Goal: Communication & Community: Answer question/provide support

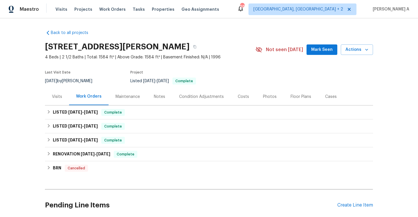
click at [52, 98] on div "Visits" at bounding box center [57, 97] width 10 height 6
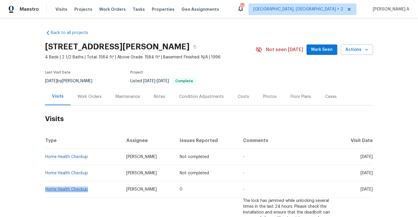
drag, startPoint x: 90, startPoint y: 190, endPoint x: 46, endPoint y: 188, distance: 43.9
click at [46, 188] on td "Home Health Checkup" at bounding box center [83, 189] width 77 height 16
copy link "Home Health Checkup"
click at [84, 100] on div "Work Orders" at bounding box center [90, 96] width 38 height 17
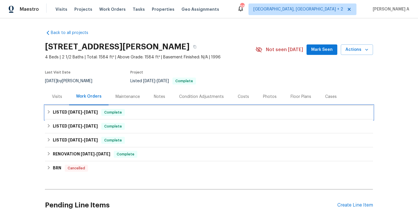
click at [92, 116] on div "LISTED 5/29/25 - 7/27/25 Complete" at bounding box center [209, 112] width 328 height 14
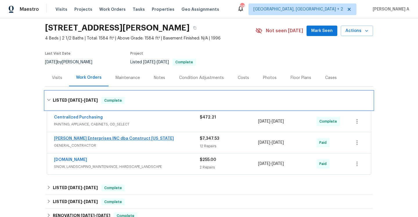
scroll to position [54, 0]
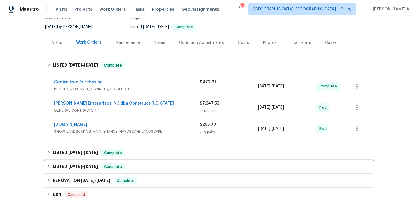
click at [103, 155] on span "Complete" at bounding box center [113, 153] width 22 height 6
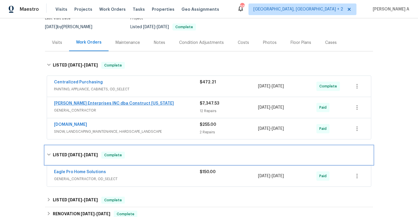
click at [103, 155] on span "Complete" at bounding box center [113, 155] width 22 height 6
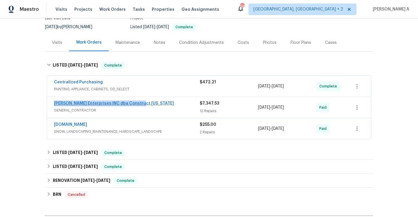
drag, startPoint x: 138, startPoint y: 104, endPoint x: 55, endPoint y: 101, distance: 83.1
click at [55, 101] on div "Strick Enterprises INC dba Construct Ohio" at bounding box center [127, 103] width 146 height 7
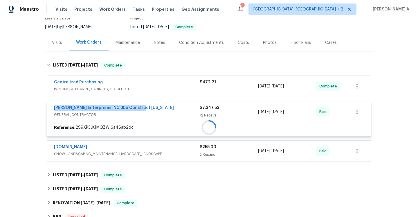
copy link "Strick Enterprises INC dba Construct Ohio"
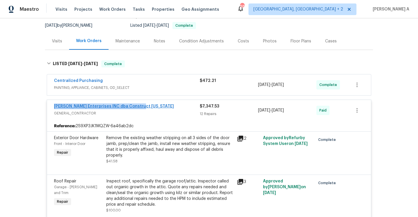
scroll to position [0, 0]
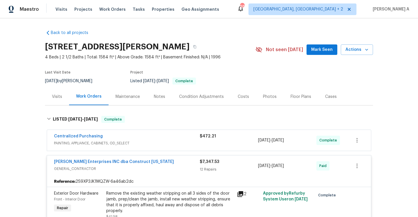
click at [60, 89] on div "Visits" at bounding box center [57, 96] width 24 height 17
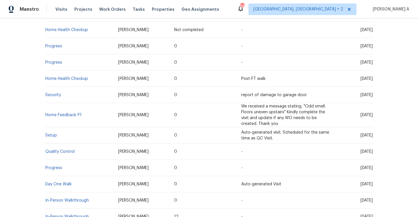
scroll to position [128, 0]
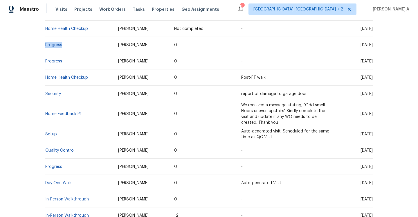
drag, startPoint x: 64, startPoint y: 49, endPoint x: 46, endPoint y: 47, distance: 18.4
click at [46, 47] on td "Progress" at bounding box center [79, 45] width 69 height 16
copy link "Progress"
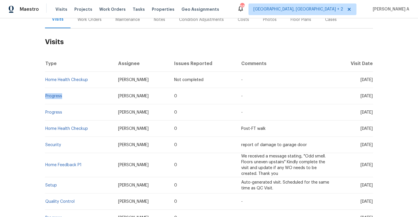
scroll to position [53, 0]
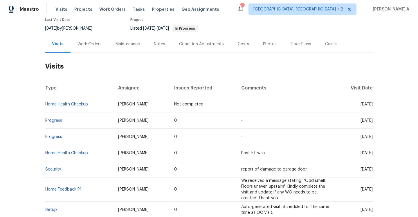
click at [92, 53] on h2 "Visits" at bounding box center [209, 66] width 328 height 27
click at [92, 44] on div "Work Orders" at bounding box center [90, 44] width 24 height 6
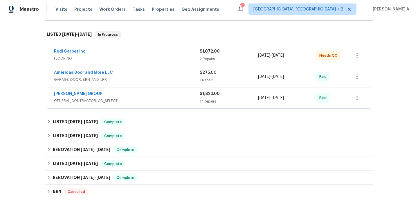
scroll to position [103, 0]
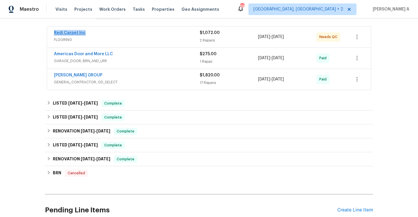
drag, startPoint x: 87, startPoint y: 34, endPoint x: 54, endPoint y: 33, distance: 33.1
click at [54, 33] on div "Redi Carpet Inc" at bounding box center [127, 33] width 146 height 7
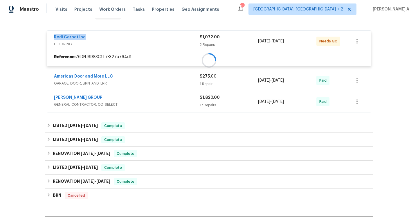
copy link "Redi Carpet Inc"
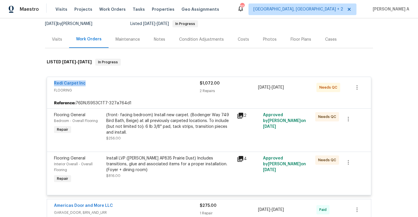
scroll to position [45, 0]
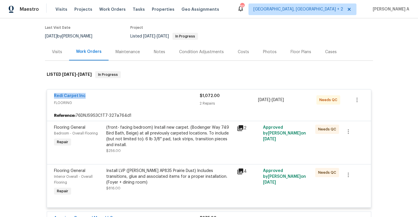
click at [102, 94] on div "Redi Carpet Inc" at bounding box center [127, 96] width 146 height 7
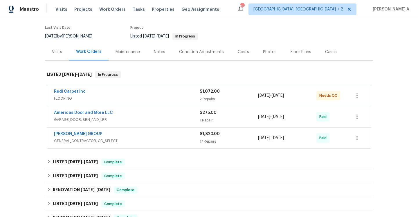
click at [53, 53] on div "Visits" at bounding box center [57, 52] width 10 height 6
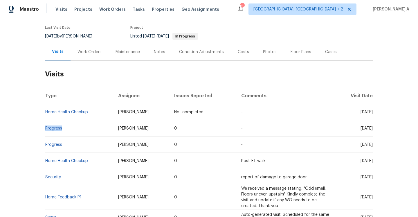
drag, startPoint x: 67, startPoint y: 129, endPoint x: 46, endPoint y: 129, distance: 21.2
click at [46, 129] on td "Progress" at bounding box center [79, 128] width 69 height 16
copy link "Progress"
click at [99, 53] on div "Work Orders" at bounding box center [90, 52] width 24 height 6
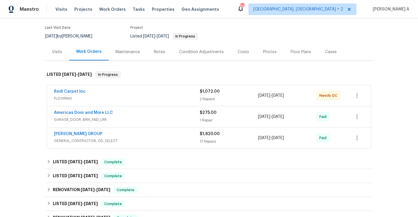
click at [91, 93] on div "Redi Carpet Inc" at bounding box center [127, 92] width 146 height 7
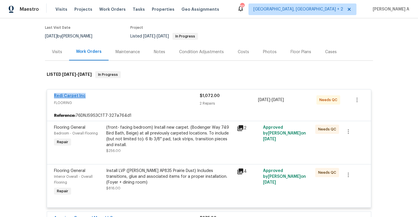
drag, startPoint x: 91, startPoint y: 94, endPoint x: 54, endPoint y: 94, distance: 37.5
click at [54, 94] on div "Redi Carpet Inc" at bounding box center [127, 96] width 146 height 7
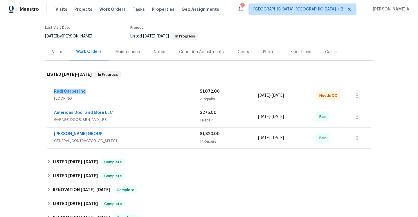
copy link "Redi Carpet Inc"
click at [139, 94] on div "Redi Carpet Inc" at bounding box center [127, 92] width 146 height 7
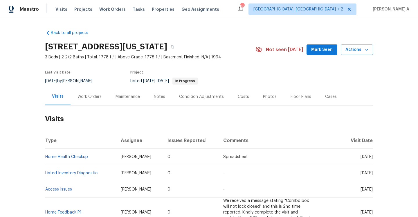
click at [85, 98] on div "Work Orders" at bounding box center [90, 97] width 24 height 6
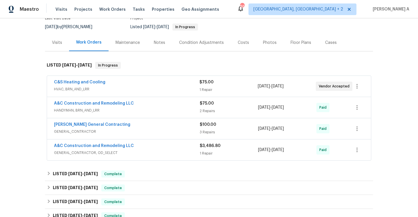
scroll to position [79, 0]
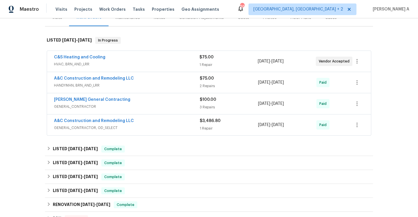
click at [154, 124] on div "A&C Construction and Remodeling LLC" at bounding box center [127, 121] width 146 height 7
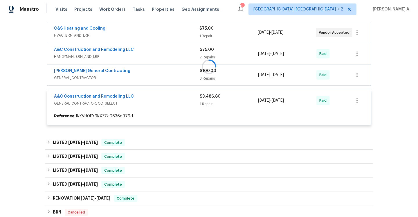
scroll to position [113, 0]
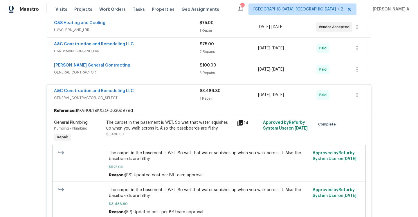
click at [155, 99] on span "GENERAL_CONTRACTOR, OD_SELECT" at bounding box center [127, 98] width 146 height 6
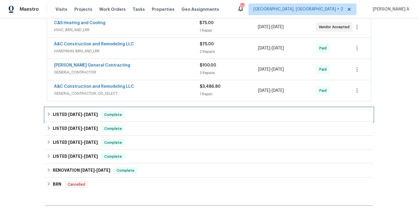
click at [157, 118] on div "LISTED 6/23/25 - 6/25/25 Complete" at bounding box center [209, 114] width 325 height 7
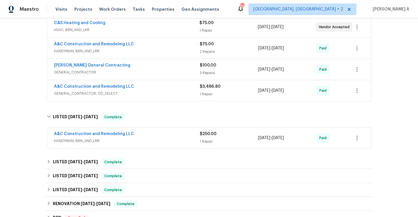
click at [167, 134] on div "A&C Construction and Remodeling LLC" at bounding box center [127, 134] width 146 height 7
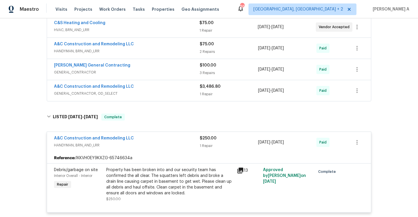
click at [168, 135] on div "A&C Construction and Remodeling LLC HANDYMAN, BRN_AND_LRR $250.00 1 Repair 6/23…" at bounding box center [209, 142] width 324 height 21
click at [169, 140] on div "A&C Construction and Remodeling LLC" at bounding box center [127, 138] width 146 height 7
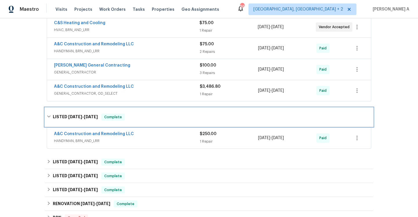
click at [160, 116] on div "LISTED 6/23/25 - 6/25/25 Complete" at bounding box center [209, 117] width 325 height 7
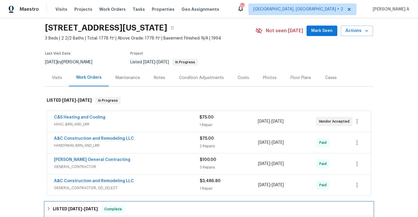
scroll to position [0, 0]
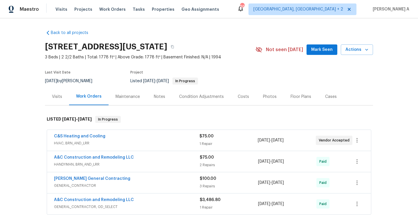
click at [63, 102] on div "Visits" at bounding box center [57, 96] width 24 height 17
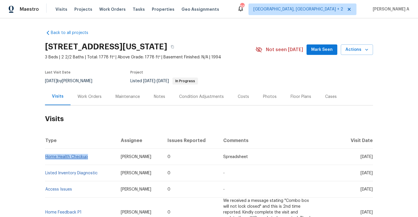
drag, startPoint x: 93, startPoint y: 157, endPoint x: 46, endPoint y: 157, distance: 46.8
click at [46, 157] on td "Home Health Checkup" at bounding box center [80, 157] width 71 height 16
copy link "Home Health Checkup"
click at [95, 101] on div "Work Orders" at bounding box center [90, 96] width 38 height 17
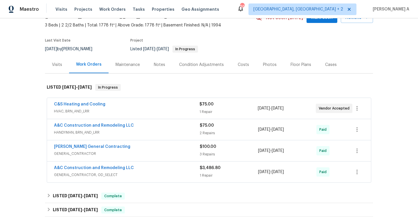
scroll to position [37, 0]
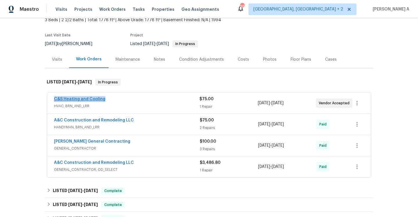
drag, startPoint x: 107, startPoint y: 101, endPoint x: 55, endPoint y: 99, distance: 52.0
click at [55, 99] on div "C&S Heating and Cooling" at bounding box center [127, 99] width 146 height 7
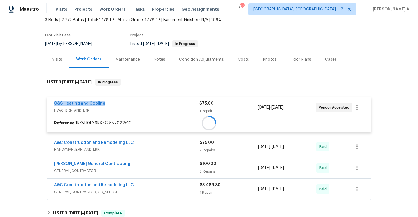
copy link "C&S Heating and Cooling"
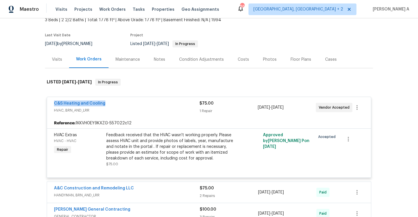
click at [139, 101] on div "C&S Heating and Cooling" at bounding box center [127, 103] width 146 height 7
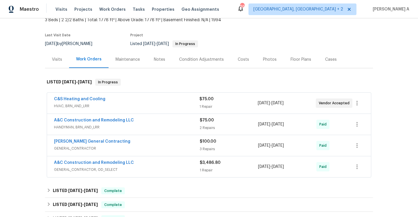
scroll to position [72, 0]
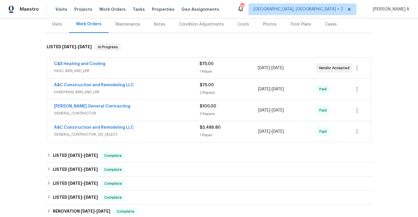
click at [159, 135] on span "GENERAL_CONTRACTOR, OD_SELECT" at bounding box center [127, 135] width 146 height 6
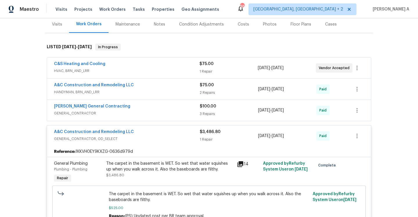
click at [159, 135] on div "A&C Construction and Remodeling LLC" at bounding box center [127, 132] width 146 height 7
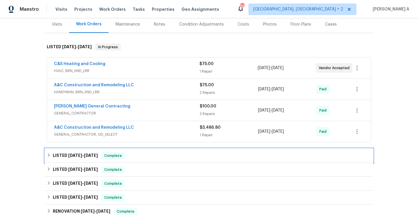
click at [154, 158] on div "LISTED 6/23/25 - 6/25/25 Complete" at bounding box center [209, 155] width 325 height 7
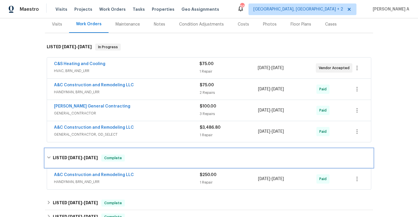
click at [154, 159] on div "LISTED 6/23/25 - 6/25/25 Complete" at bounding box center [209, 158] width 325 height 7
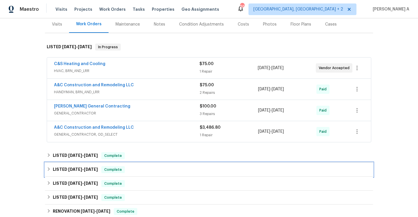
click at [156, 172] on div "LISTED 5/29/25 - 6/6/25 Complete" at bounding box center [209, 169] width 325 height 7
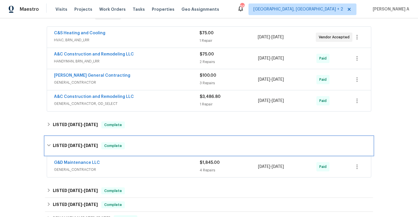
scroll to position [105, 0]
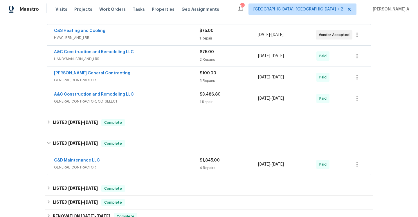
click at [160, 159] on div "G&D Maintenance LLC" at bounding box center [127, 160] width 146 height 7
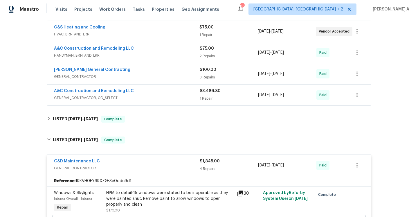
scroll to position [106, 0]
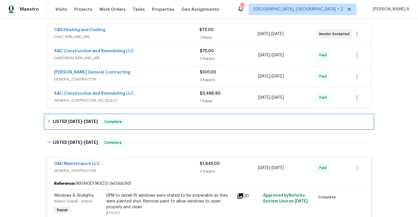
click at [104, 126] on div "LISTED 6/23/25 - 6/25/25 Complete" at bounding box center [209, 122] width 328 height 14
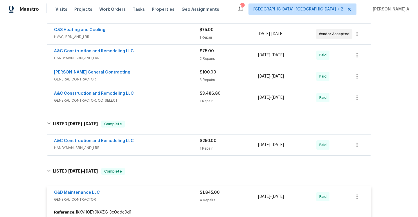
click at [147, 148] on span "HANDYMAN, BRN_AND_LRR" at bounding box center [127, 148] width 146 height 6
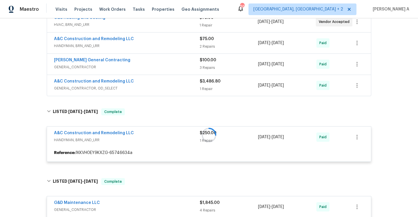
scroll to position [134, 0]
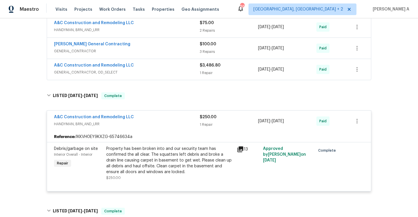
click at [151, 118] on div "A&C Construction and Remodeling LLC" at bounding box center [127, 117] width 146 height 7
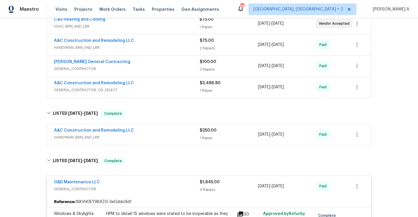
scroll to position [110, 0]
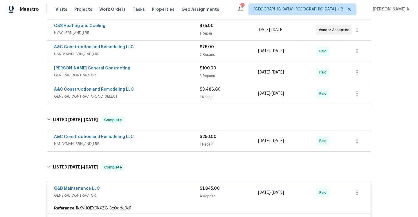
click at [149, 77] on span "GENERAL_CONTRACTOR" at bounding box center [127, 75] width 146 height 6
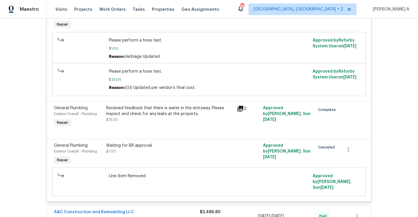
scroll to position [85, 0]
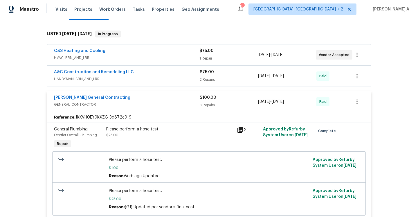
click at [154, 101] on div "Nicholson General Contracting" at bounding box center [127, 98] width 146 height 7
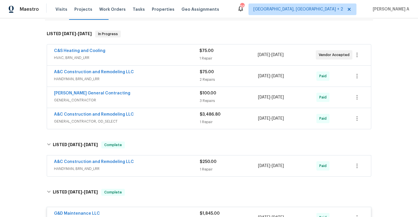
click at [153, 71] on div "A&C Construction and Remodeling LLC" at bounding box center [127, 72] width 146 height 7
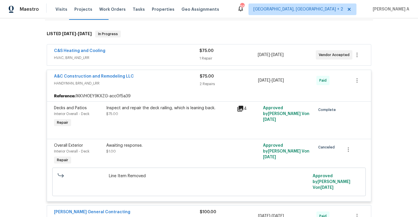
click at [155, 76] on div "A&C Construction and Remodeling LLC" at bounding box center [127, 76] width 146 height 7
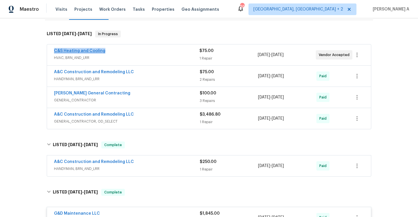
drag, startPoint x: 111, startPoint y: 52, endPoint x: 55, endPoint y: 51, distance: 56.1
click at [55, 51] on div "C&S Heating and Cooling" at bounding box center [127, 51] width 146 height 7
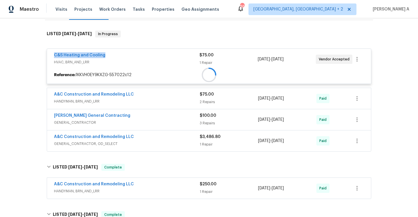
copy link "C&S Heating and Cooling"
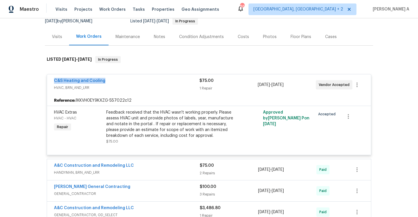
scroll to position [0, 0]
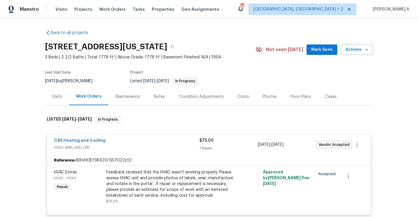
click at [52, 95] on div "Visits" at bounding box center [57, 97] width 10 height 6
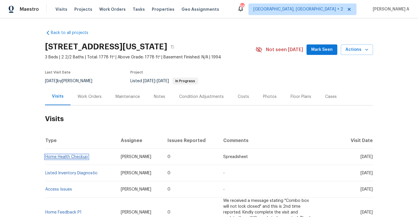
click at [86, 157] on link "Home Health Checkup" at bounding box center [66, 157] width 43 height 4
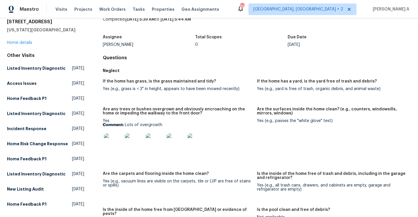
scroll to position [17, 0]
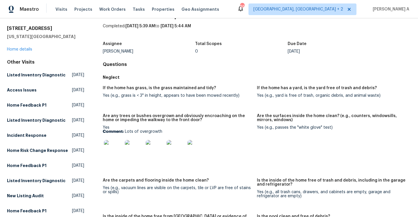
click at [30, 47] on div "8226 NW 82nd Ct Kansas City, MO 64152 Home details" at bounding box center [45, 39] width 77 height 27
click at [28, 48] on link "Home details" at bounding box center [19, 49] width 25 height 4
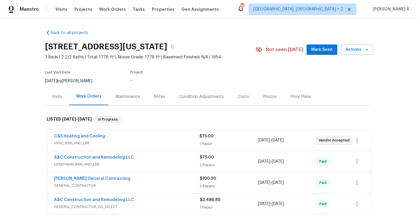
click at [56, 100] on div "Visits" at bounding box center [57, 96] width 24 height 17
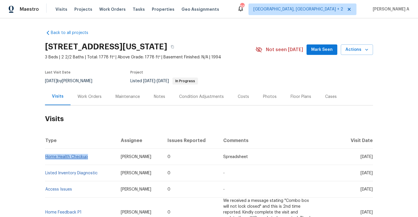
drag, startPoint x: 92, startPoint y: 157, endPoint x: 46, endPoint y: 158, distance: 46.8
click at [46, 158] on td "Home Health Checkup" at bounding box center [80, 157] width 71 height 16
copy link "Home Health Checkup"
click at [89, 98] on div "Work Orders" at bounding box center [90, 97] width 24 height 6
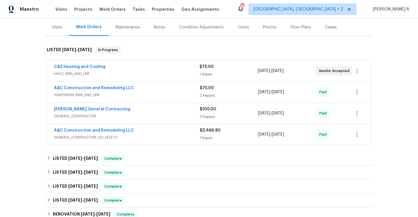
scroll to position [71, 0]
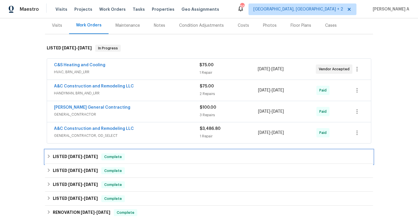
click at [123, 157] on span "Complete" at bounding box center [113, 157] width 22 height 6
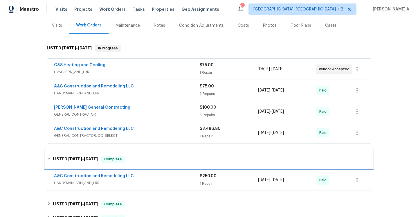
click at [123, 157] on span "Complete" at bounding box center [113, 159] width 22 height 6
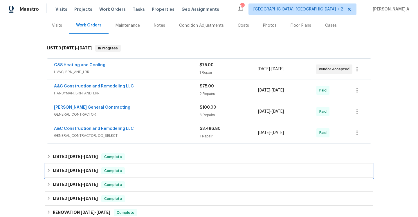
click at [123, 166] on div "LISTED 5/29/25 - 6/6/25 Complete" at bounding box center [209, 171] width 328 height 14
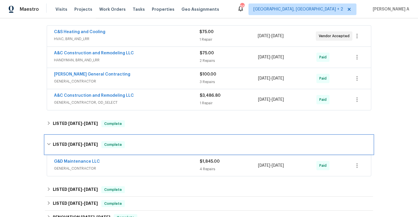
scroll to position [112, 0]
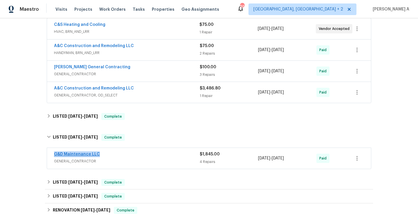
drag, startPoint x: 104, startPoint y: 156, endPoint x: 55, endPoint y: 154, distance: 48.8
click at [55, 154] on div "G&D Maintenance LLC" at bounding box center [127, 154] width 146 height 7
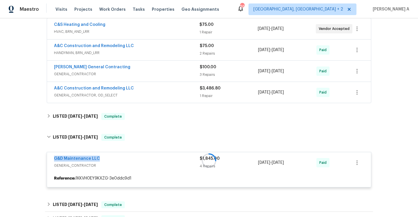
copy link "G&D Maintenance LLC"
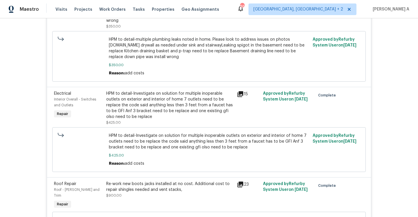
scroll to position [390, 0]
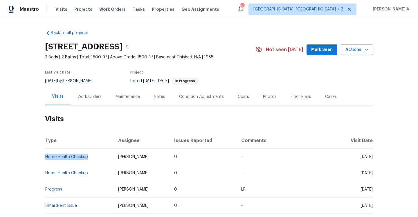
drag, startPoint x: 89, startPoint y: 159, endPoint x: 46, endPoint y: 159, distance: 43.3
click at [46, 159] on td "Home Health Checkup" at bounding box center [79, 157] width 69 height 16
copy link "Home Health Checkup"
click at [89, 101] on div "Work Orders" at bounding box center [90, 96] width 38 height 17
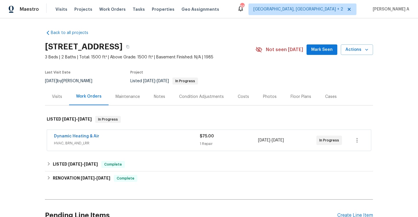
click at [103, 141] on span "HVAC, BRN_AND_LRR" at bounding box center [127, 143] width 146 height 6
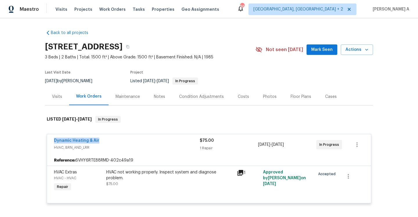
drag, startPoint x: 103, startPoint y: 141, endPoint x: 53, endPoint y: 140, distance: 49.7
click at [53, 140] on div "Dynamic Heating & Air HVAC, BRN_AND_LRR $75.00 1 Repair 9/18/2025 - 9/22/2025 I…" at bounding box center [209, 144] width 324 height 21
copy link "Dynamic Heating & Air"
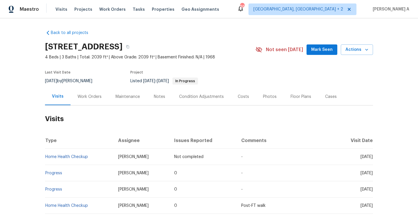
click at [96, 159] on td "Home Health Checkup" at bounding box center [79, 157] width 69 height 16
drag, startPoint x: 94, startPoint y: 157, endPoint x: 46, endPoint y: 157, distance: 47.6
click at [46, 157] on td "Home Health Checkup" at bounding box center [79, 157] width 69 height 16
copy link "Home Health Checkup"
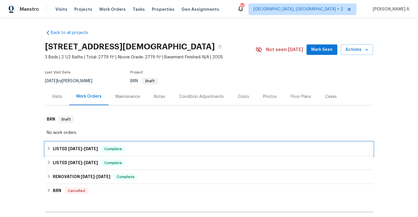
click at [82, 152] on div "LISTED [DATE] - [DATE] Complete" at bounding box center [209, 149] width 328 height 14
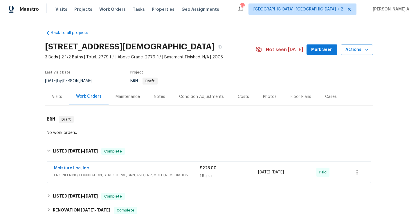
click at [91, 169] on div "Moisture Loc, Inc" at bounding box center [127, 168] width 146 height 7
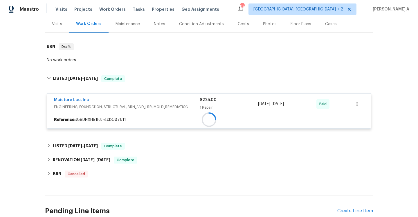
scroll to position [92, 0]
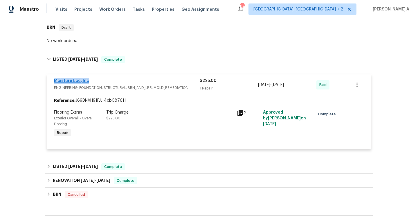
drag, startPoint x: 89, startPoint y: 82, endPoint x: 55, endPoint y: 82, distance: 34.0
click at [55, 82] on div "Moisture Loc, Inc" at bounding box center [127, 81] width 146 height 7
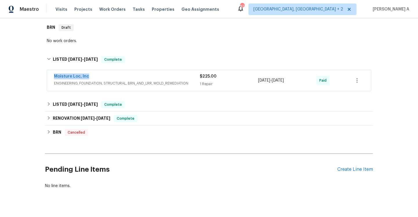
copy link "Moisture Loc, Inc"
click at [114, 78] on div "Moisture Loc, Inc" at bounding box center [127, 76] width 146 height 7
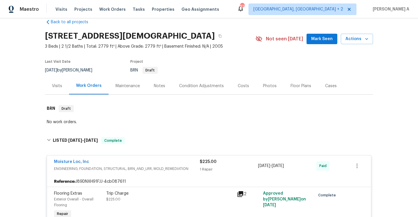
scroll to position [4, 0]
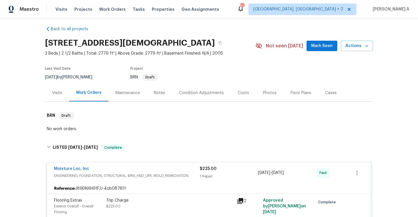
click at [58, 88] on div "Visits" at bounding box center [57, 92] width 24 height 17
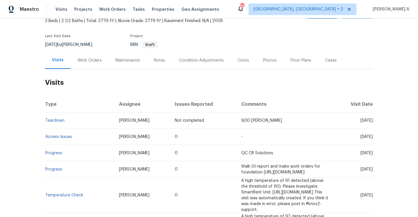
scroll to position [44, 0]
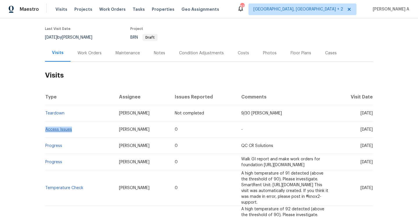
drag, startPoint x: 74, startPoint y: 130, endPoint x: 46, endPoint y: 131, distance: 28.5
click at [46, 131] on td "Access Issues" at bounding box center [79, 129] width 69 height 16
copy link "Access Issues"
click at [81, 55] on div "Work Orders" at bounding box center [90, 53] width 24 height 6
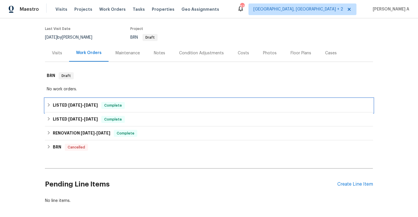
click at [85, 105] on span "8/25/25 - 8/25/25" at bounding box center [83, 105] width 30 height 4
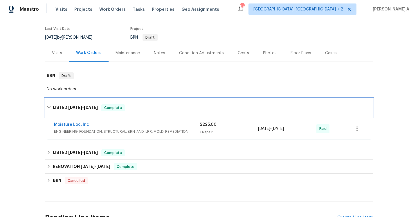
click at [85, 105] on h6 "LISTED 8/25/25 - 8/25/25" at bounding box center [75, 107] width 45 height 7
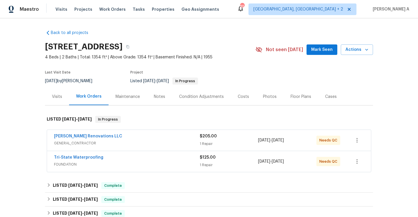
click at [166, 159] on div "Tri-State Waterproofing" at bounding box center [127, 158] width 146 height 7
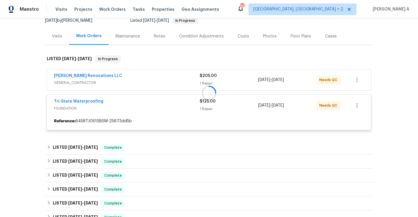
scroll to position [67, 0]
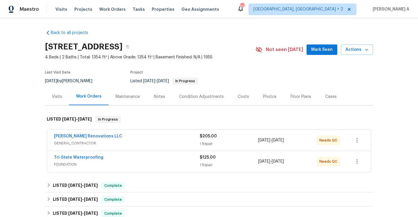
click at [154, 157] on div "Tri-State Waterproofing" at bounding box center [127, 158] width 146 height 7
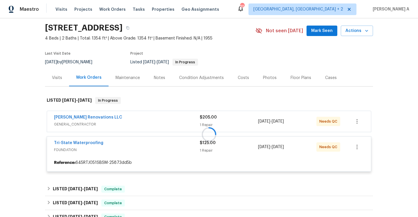
scroll to position [37, 0]
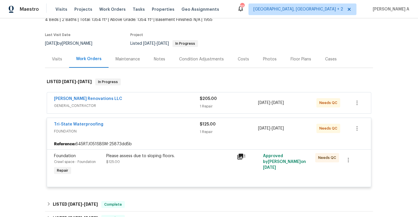
click at [152, 121] on div "Tri-State Waterproofing" at bounding box center [127, 124] width 146 height 7
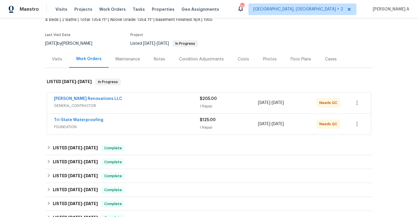
click at [157, 104] on span "GENERAL_CONTRACTOR" at bounding box center [127, 106] width 146 height 6
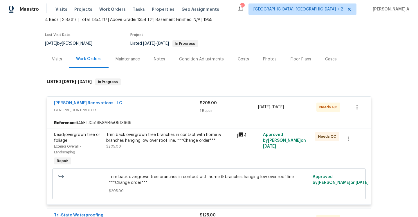
click at [157, 104] on div "Aseem Renovations LLC" at bounding box center [127, 103] width 146 height 7
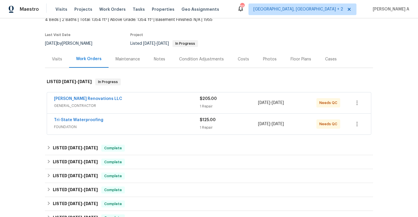
click at [61, 60] on div "Visits" at bounding box center [57, 59] width 10 height 6
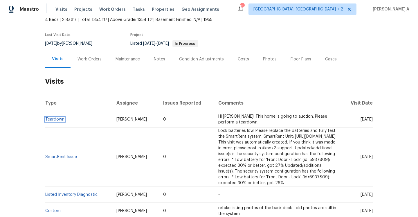
click at [61, 118] on link "Teardown" at bounding box center [54, 119] width 19 height 4
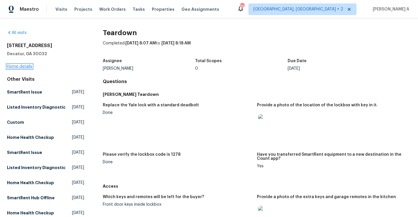
click at [27, 68] on link "Home details" at bounding box center [19, 66] width 25 height 4
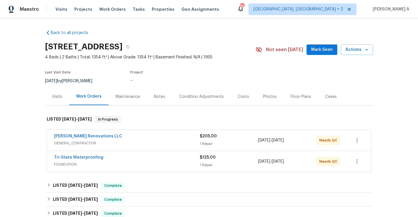
click at [63, 98] on div "Visits" at bounding box center [57, 96] width 24 height 17
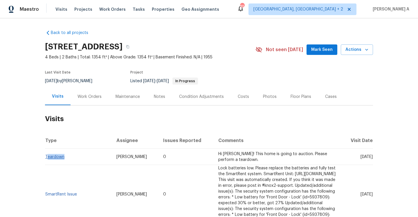
drag, startPoint x: 66, startPoint y: 158, endPoint x: 46, endPoint y: 159, distance: 20.0
click at [46, 159] on td "Teardown" at bounding box center [78, 157] width 67 height 16
copy link "Teardown"
click at [87, 96] on div "Work Orders" at bounding box center [90, 97] width 24 height 6
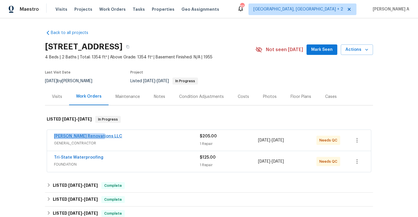
drag, startPoint x: 105, startPoint y: 136, endPoint x: 54, endPoint y: 136, distance: 51.4
click at [54, 136] on div "Aseem Renovations LLC" at bounding box center [127, 136] width 146 height 7
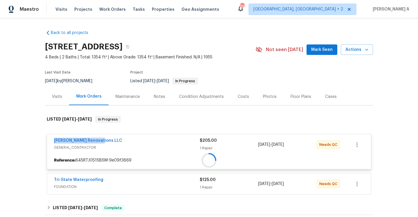
copy link "Aseem Renovations LLC"
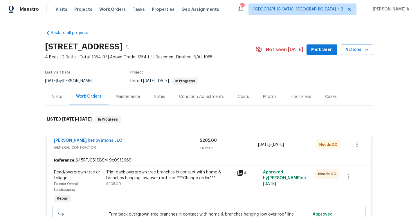
click at [66, 98] on div "Visits" at bounding box center [57, 96] width 24 height 17
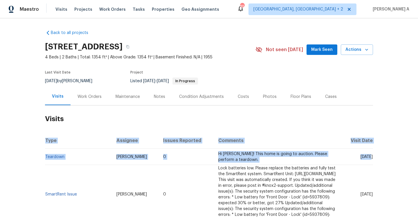
drag, startPoint x: 349, startPoint y: 157, endPoint x: 373, endPoint y: 157, distance: 23.8
click at [373, 157] on div "Back to all projects 1819 Rosewood Rd, Decatur, GA 30032 4 Beds | 2 Baths | Tot…" at bounding box center [209, 117] width 418 height 199
copy table "Type Assignee Issues Reported Comments Visit Date Teardown Juan Lozano 0 Hi Jua…"
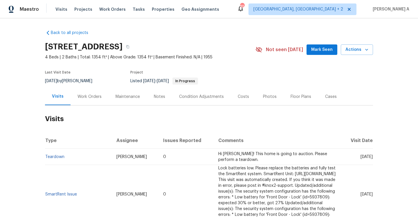
click at [371, 157] on span "Fri, Sep 12 2025" at bounding box center [367, 157] width 12 height 4
drag, startPoint x: 64, startPoint y: 157, endPoint x: 46, endPoint y: 156, distance: 18.6
click at [46, 156] on td "Teardown" at bounding box center [78, 157] width 67 height 16
copy link "Teardown"
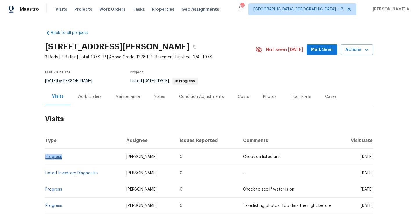
drag, startPoint x: 64, startPoint y: 159, endPoint x: 46, endPoint y: 158, distance: 17.7
click at [46, 158] on td "Progress" at bounding box center [83, 157] width 77 height 16
copy link "Progress"
click at [90, 96] on div "Work Orders" at bounding box center [90, 97] width 24 height 6
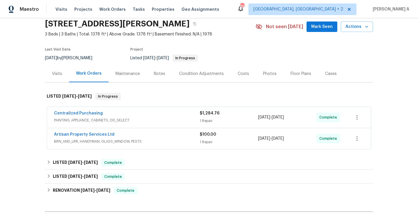
scroll to position [27, 0]
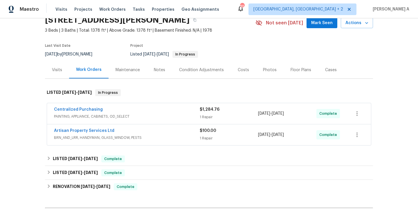
click at [116, 138] on span "BRN_AND_LRR, HANDYMAN, GLASS_WINDOW, PESTS" at bounding box center [127, 138] width 146 height 6
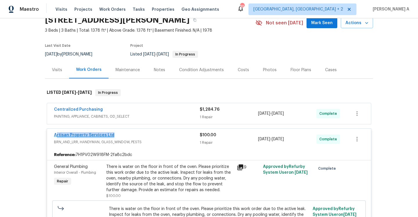
drag, startPoint x: 114, startPoint y: 136, endPoint x: 55, endPoint y: 134, distance: 59.3
click at [55, 134] on div "Artisan Property Services Ltd" at bounding box center [127, 135] width 146 height 7
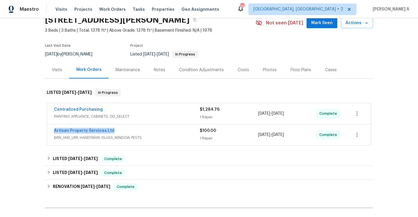
copy link "Artisan Property Services Ltd"
click at [124, 135] on span "BRN_AND_LRR, HANDYMAN, GLASS_WINDOW, PESTS" at bounding box center [127, 138] width 146 height 6
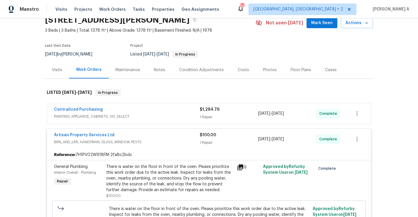
click at [129, 137] on div "Artisan Property Services Ltd" at bounding box center [127, 135] width 146 height 7
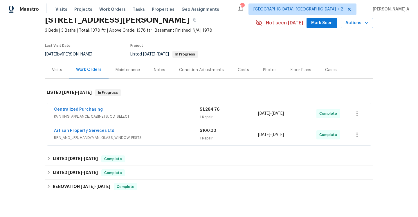
click at [124, 113] on div "Centralized Purchasing" at bounding box center [127, 110] width 146 height 7
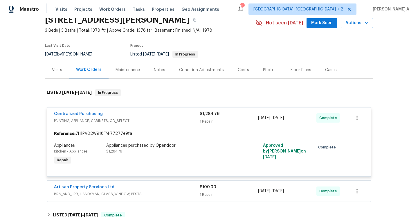
click at [124, 113] on div "Centralized Purchasing" at bounding box center [127, 114] width 146 height 7
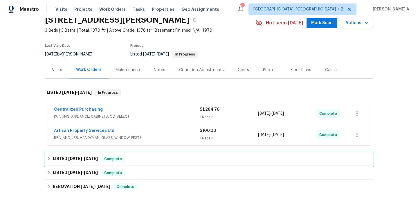
click at [98, 158] on span "[DATE]" at bounding box center [91, 159] width 14 height 4
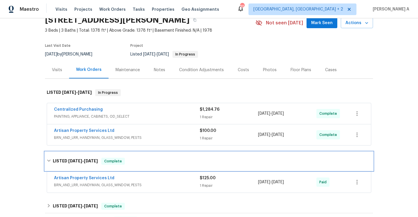
click at [103, 161] on div "LISTED 6/12/25 - 6/17/25 Complete" at bounding box center [209, 161] width 325 height 7
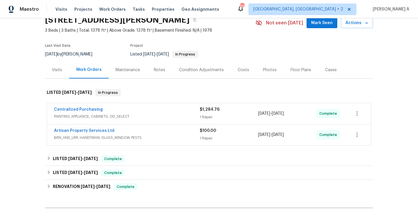
click at [55, 73] on div "Visits" at bounding box center [57, 69] width 24 height 17
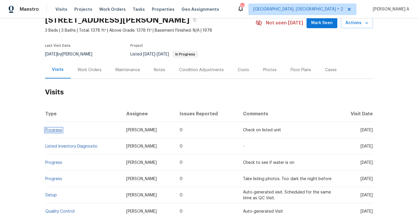
click at [57, 129] on link "Progress" at bounding box center [53, 130] width 17 height 4
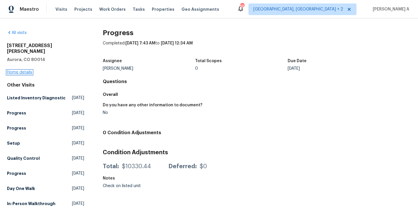
click at [22, 70] on link "Home details" at bounding box center [19, 72] width 25 height 4
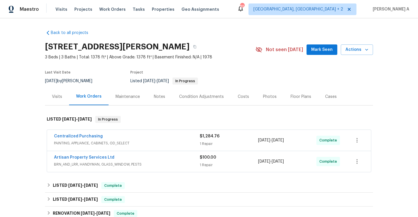
click at [51, 103] on div "Visits" at bounding box center [57, 96] width 24 height 17
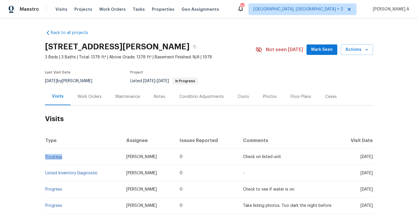
drag, startPoint x: 68, startPoint y: 157, endPoint x: 46, endPoint y: 157, distance: 21.8
click at [46, 157] on td "Progress" at bounding box center [83, 157] width 77 height 16
copy link "Progress"
click at [89, 100] on div "Work Orders" at bounding box center [90, 96] width 38 height 17
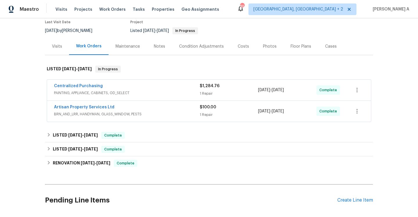
scroll to position [54, 0]
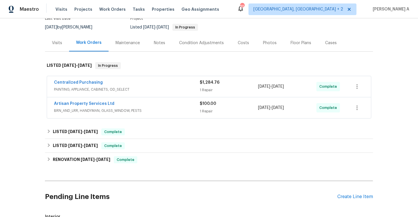
click at [107, 113] on span "BRN_AND_LRR, HANDYMAN, GLASS_WINDOW, PESTS" at bounding box center [127, 111] width 146 height 6
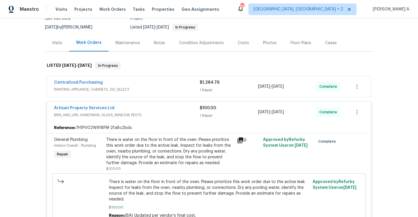
click at [144, 110] on div "Artisan Property Services Ltd" at bounding box center [127, 108] width 146 height 7
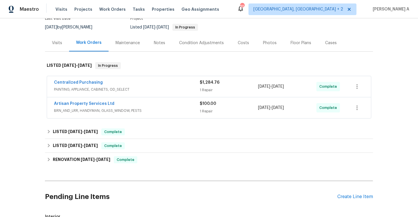
click at [132, 89] on span "PAINTING, APPLIANCE, CABINETS, OD_SELECT" at bounding box center [127, 90] width 146 height 6
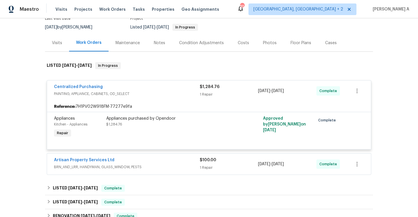
click at [132, 89] on div "Centralized Purchasing" at bounding box center [127, 87] width 146 height 7
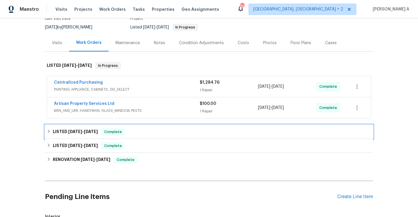
click at [134, 134] on div "LISTED 6/12/25 - 6/17/25 Complete" at bounding box center [209, 131] width 325 height 7
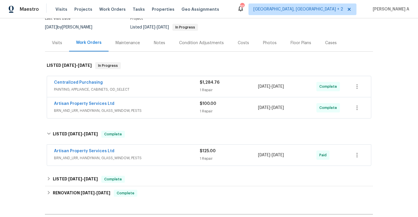
click at [143, 159] on span "BRN_AND_LRR, HANDYMAN, GLASS_WINDOW, PESTS" at bounding box center [127, 158] width 146 height 6
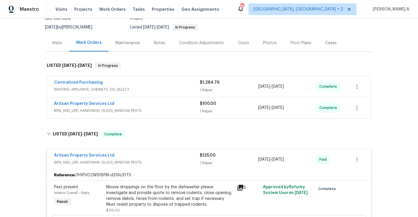
scroll to position [86, 0]
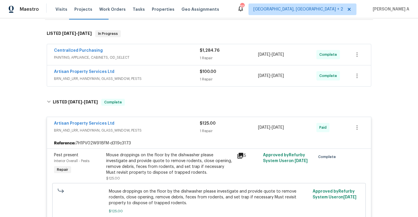
click at [136, 129] on span "BRN_AND_LRR, HANDYMAN, GLASS_WINDOW, PESTS" at bounding box center [127, 130] width 146 height 6
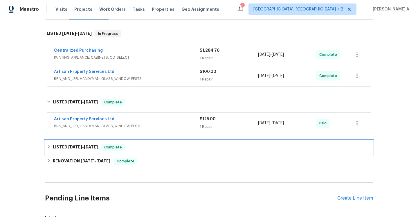
click at [137, 149] on div "LISTED 3/19/25 - 3/26/25 Complete" at bounding box center [209, 147] width 325 height 7
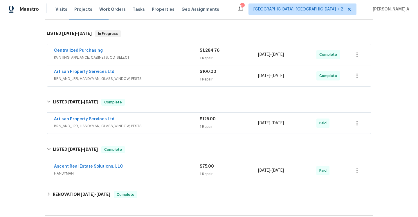
click at [145, 176] on span "HANDYMAN" at bounding box center [127, 173] width 146 height 6
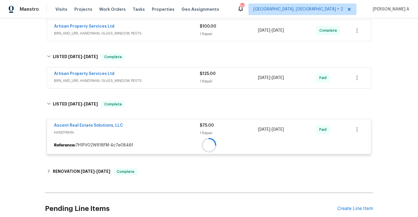
scroll to position [156, 0]
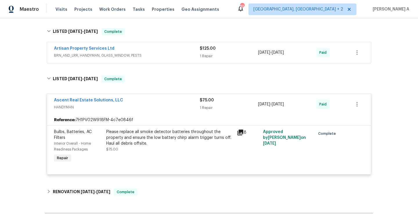
click at [137, 108] on span "HANDYMAN" at bounding box center [127, 107] width 146 height 6
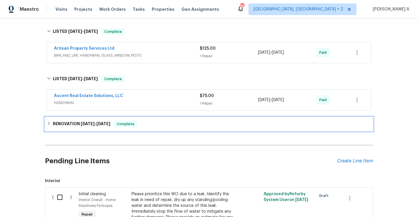
click at [139, 125] on div "RENOVATION 1/6/25 - 1/10/25 Complete" at bounding box center [209, 124] width 325 height 7
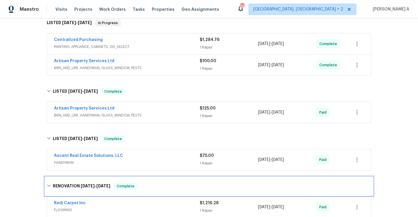
scroll to position [16, 0]
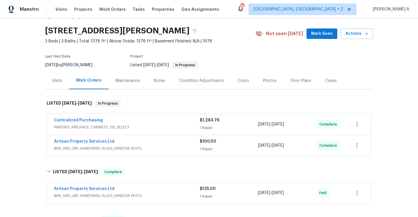
click at [129, 130] on span "PAINTING, APPLIANCE, CABINETS, OD_SELECT" at bounding box center [127, 127] width 146 height 6
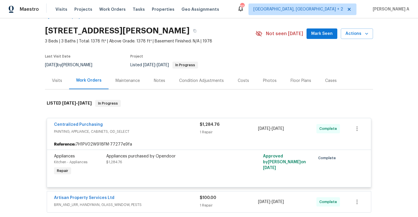
click at [129, 130] on span "PAINTING, APPLIANCE, CABINETS, OD_SELECT" at bounding box center [127, 132] width 146 height 6
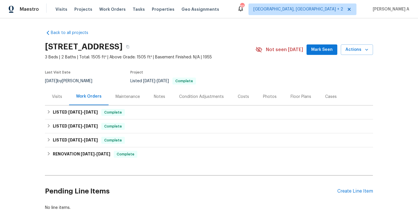
click at [57, 98] on div "Visits" at bounding box center [57, 97] width 10 height 6
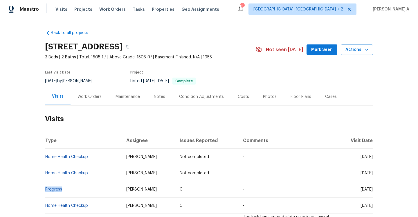
drag, startPoint x: 65, startPoint y: 189, endPoint x: 46, endPoint y: 190, distance: 18.9
click at [46, 190] on td "Progress" at bounding box center [83, 189] width 77 height 16
copy link "Progress"
click at [88, 100] on div "Work Orders" at bounding box center [90, 96] width 38 height 17
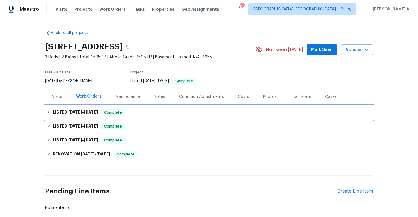
click at [94, 115] on h6 "LISTED [DATE] - [DATE]" at bounding box center [75, 112] width 45 height 7
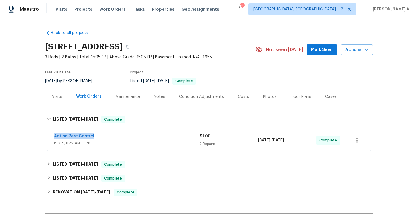
drag, startPoint x: 97, startPoint y: 137, endPoint x: 50, endPoint y: 136, distance: 47.3
click at [50, 136] on div "Action Pest Control PESTS, BRN_AND_LRR $1.00 2 Repairs [DATE] - [DATE] Complete" at bounding box center [209, 140] width 324 height 21
copy link "Action Pest Control"
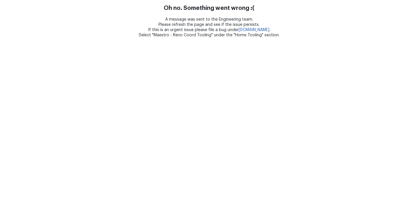
click at [124, 38] on html "Oh no. Something went wrong :( A message was sent to the Engineering team. Plea…" at bounding box center [209, 19] width 418 height 38
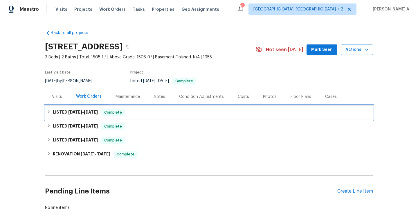
click at [128, 110] on div "LISTED [DATE] - [DATE] Complete" at bounding box center [209, 112] width 325 height 7
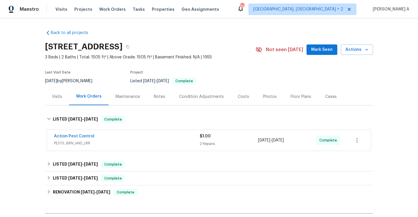
click at [110, 141] on span "PESTS, BRN_AND_LRR" at bounding box center [127, 143] width 146 height 6
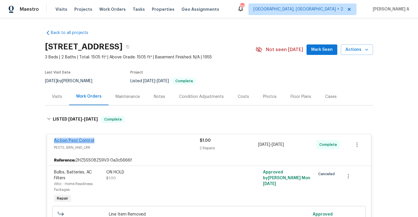
drag, startPoint x: 98, startPoint y: 141, endPoint x: 55, endPoint y: 141, distance: 43.6
click at [55, 141] on div "Action Pest Control" at bounding box center [127, 141] width 146 height 7
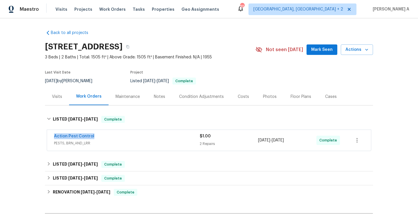
copy link "Action Pest Control"
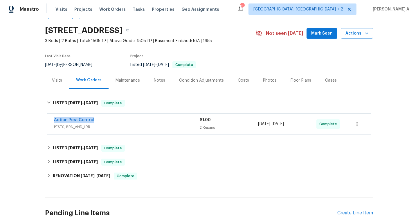
scroll to position [55, 0]
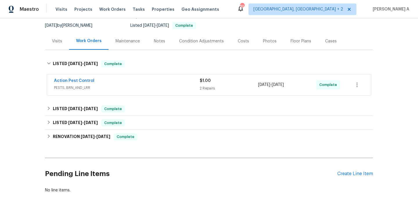
click at [140, 86] on span "PESTS, BRN_AND_LRR" at bounding box center [127, 88] width 146 height 6
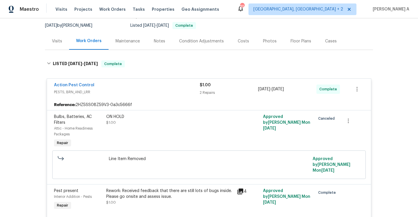
scroll to position [80, 0]
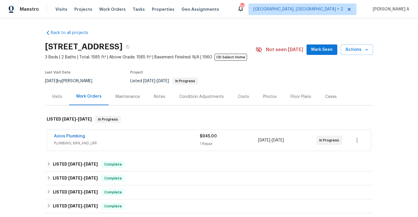
click at [142, 142] on span "PLUMBING, BRN_AND_LRR" at bounding box center [127, 143] width 146 height 6
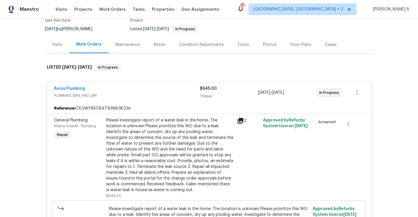
scroll to position [53, 0]
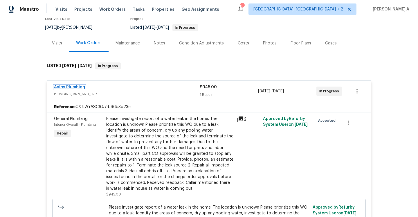
click at [82, 88] on link "Axios Plumbing" at bounding box center [69, 87] width 31 height 4
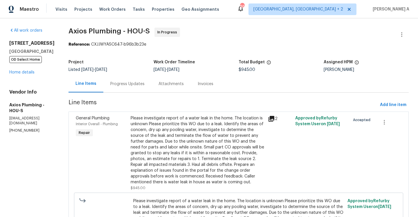
click at [132, 85] on div "Progress Updates" at bounding box center [127, 84] width 34 height 6
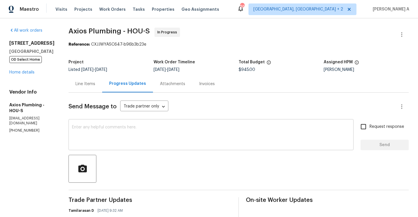
click at [134, 143] on textarea at bounding box center [211, 135] width 278 height 20
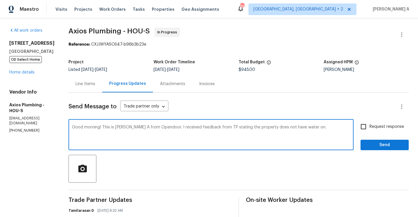
click at [303, 127] on textarea "Good morning! This is [PERSON_NAME] A from Opendoor. I received feedback from T…" at bounding box center [211, 135] width 278 height 20
click at [127, 140] on textarea "Good morning! This is [PERSON_NAME] A from Opendoor. I received feedback from T…" at bounding box center [211, 135] width 278 height 20
click at [179, 134] on textarea "Good morning! This is [PERSON_NAME] A from Opendoor. I received feedback from T…" at bounding box center [211, 135] width 278 height 20
click at [199, 130] on textarea "Good morning! This is [PERSON_NAME] A from Opendoor. I received feedback from T…" at bounding box center [211, 135] width 278 height 20
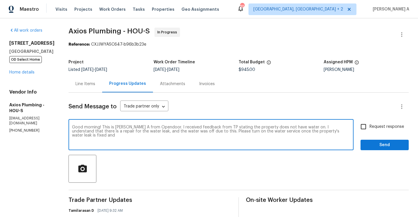
click at [325, 132] on textarea "Good morning! This is [PERSON_NAME] A from Opendoor. I received feedback from T…" at bounding box center [211, 135] width 278 height 20
type textarea "Good morning! This is [PERSON_NAME] A from Opendoor. I received feedback from T…"
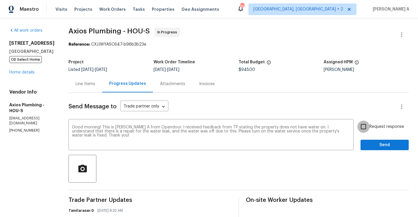
click at [365, 126] on input "Request response" at bounding box center [364, 127] width 12 height 12
checkbox input "true"
click at [385, 148] on span "Send" at bounding box center [384, 144] width 39 height 7
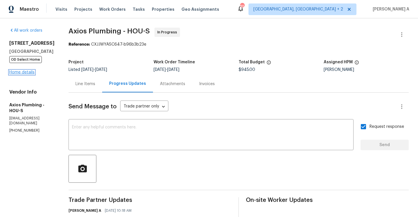
click at [30, 74] on link "Home details" at bounding box center [21, 72] width 25 height 4
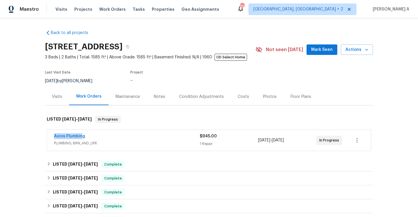
drag, startPoint x: 68, startPoint y: 136, endPoint x: 85, endPoint y: 136, distance: 16.8
click at [85, 136] on div "Axios Plumbing PLUMBING, BRN_AND_LRR $945.00 1 Repair [DATE] - [DATE] In Progre…" at bounding box center [209, 140] width 324 height 21
